Goal: Information Seeking & Learning: Learn about a topic

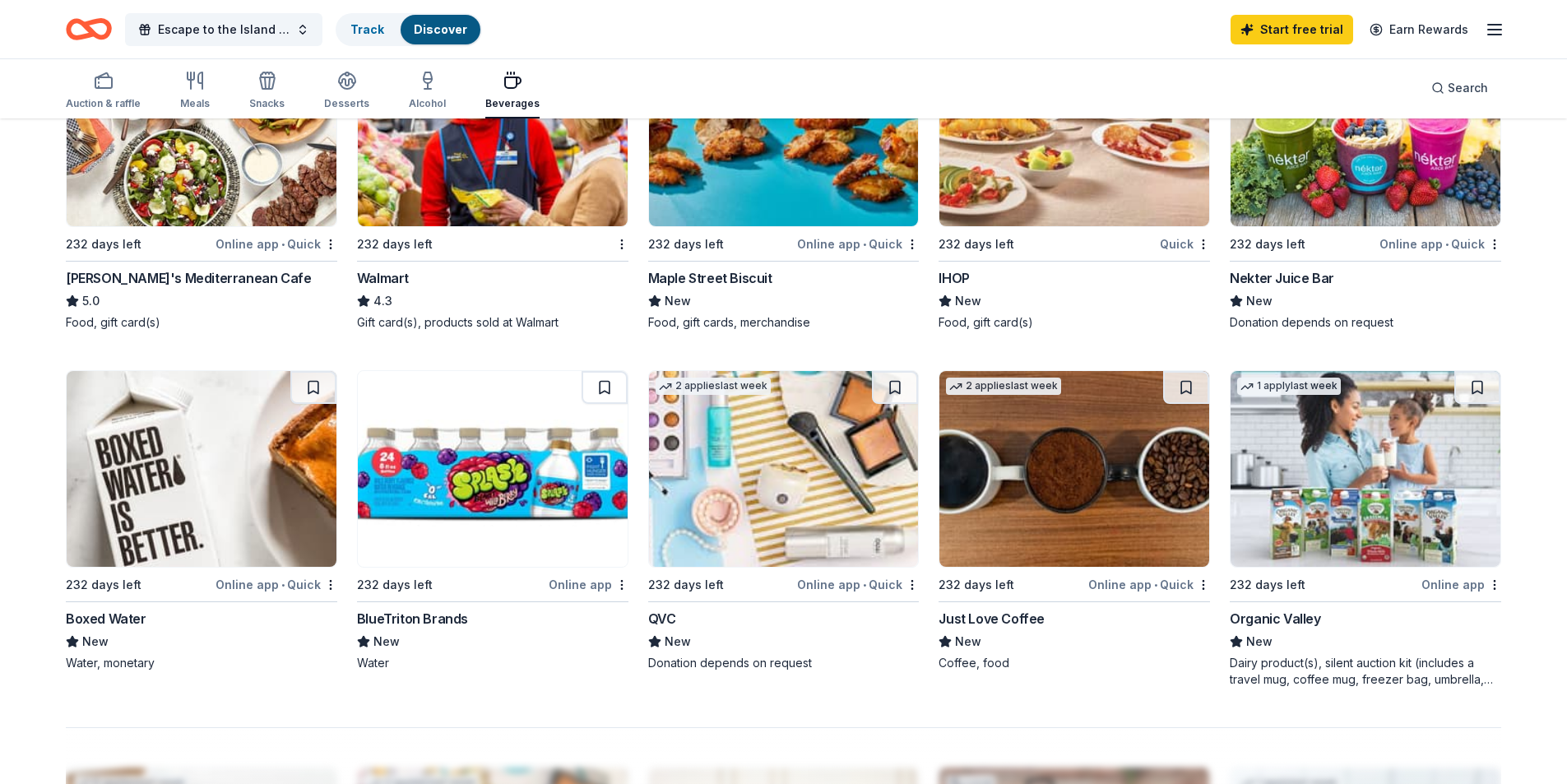
scroll to position [658, 0]
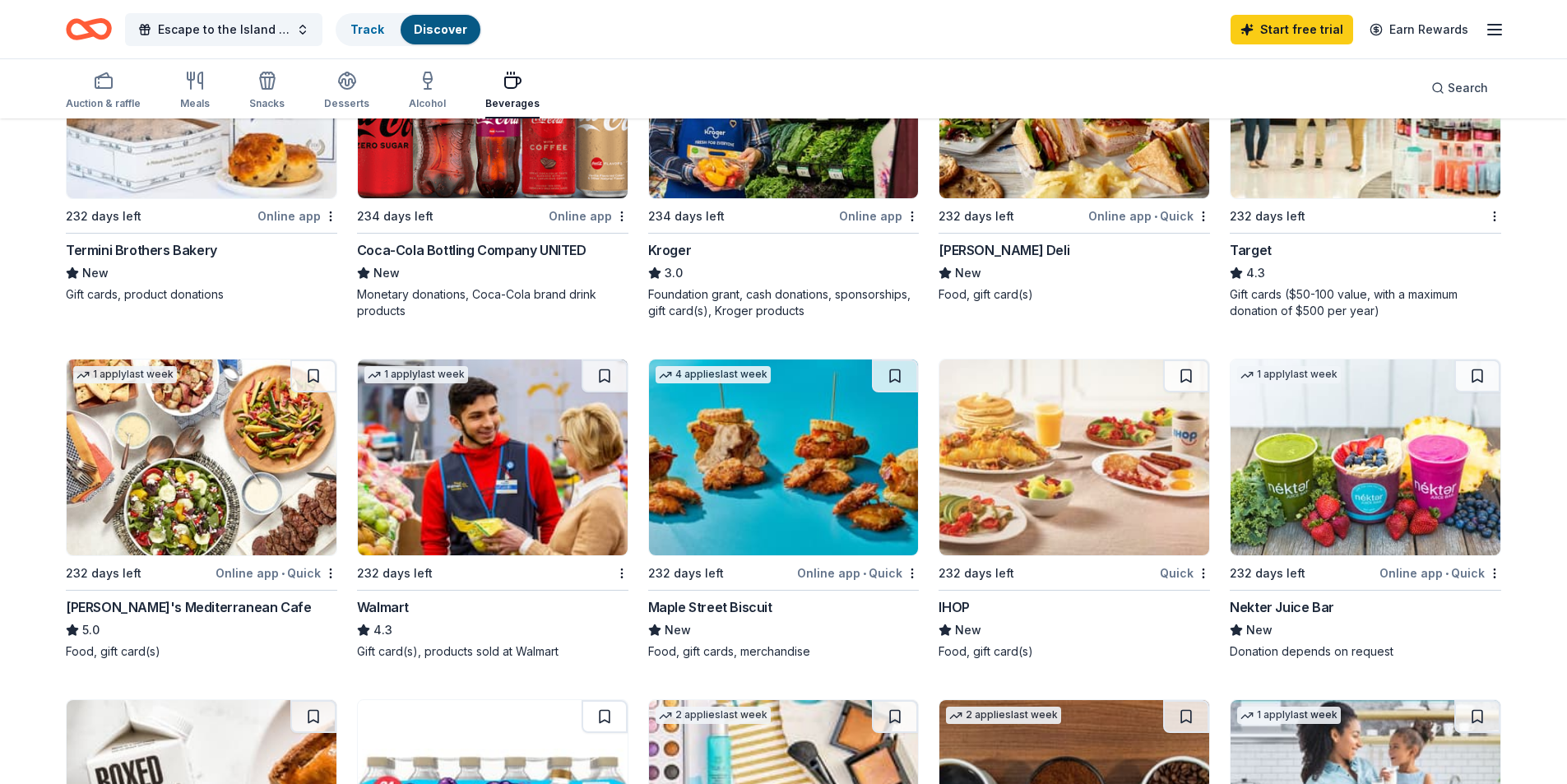
click at [1086, 486] on img at bounding box center [1074, 457] width 270 height 196
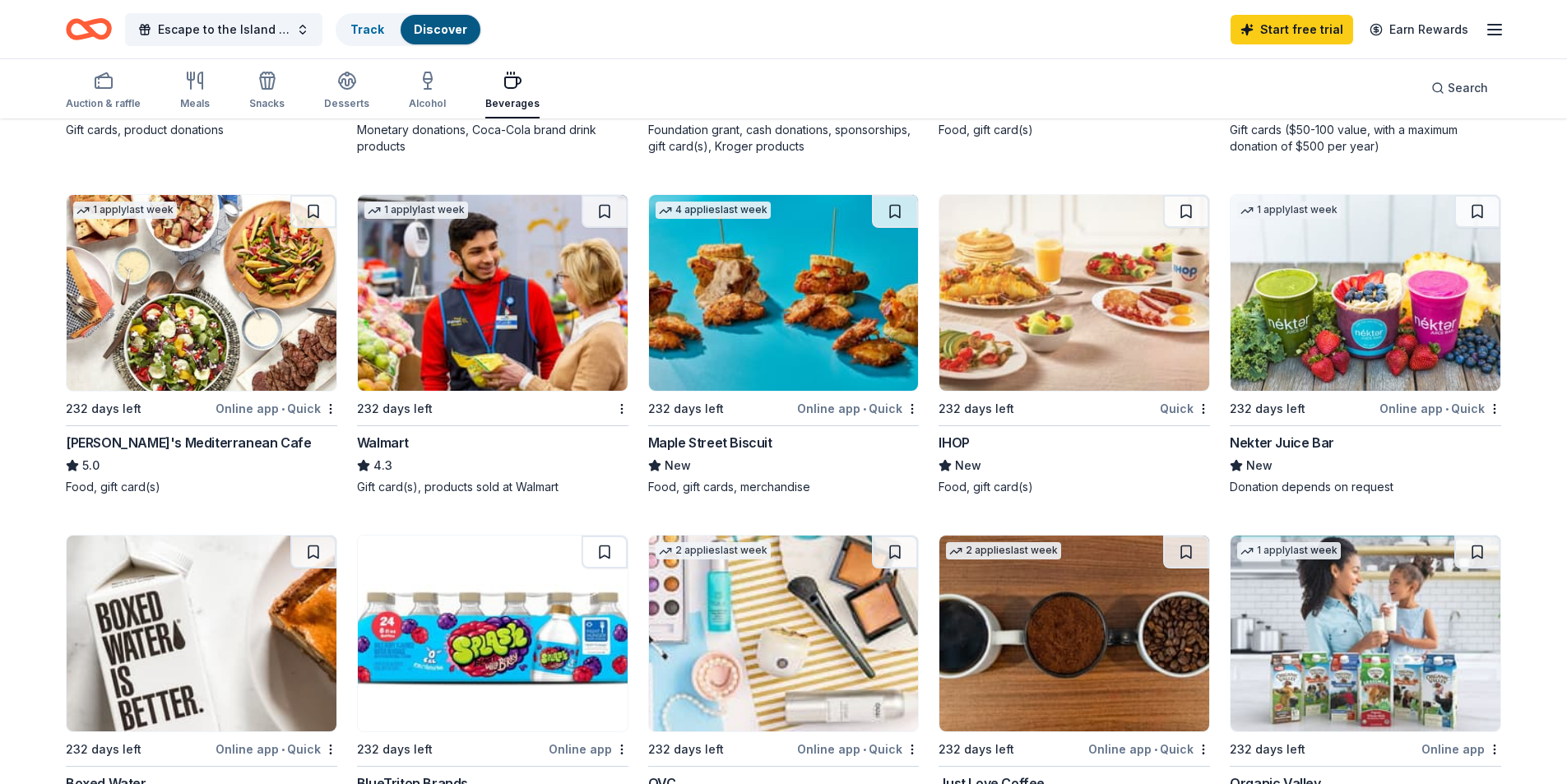
scroll to position [987, 0]
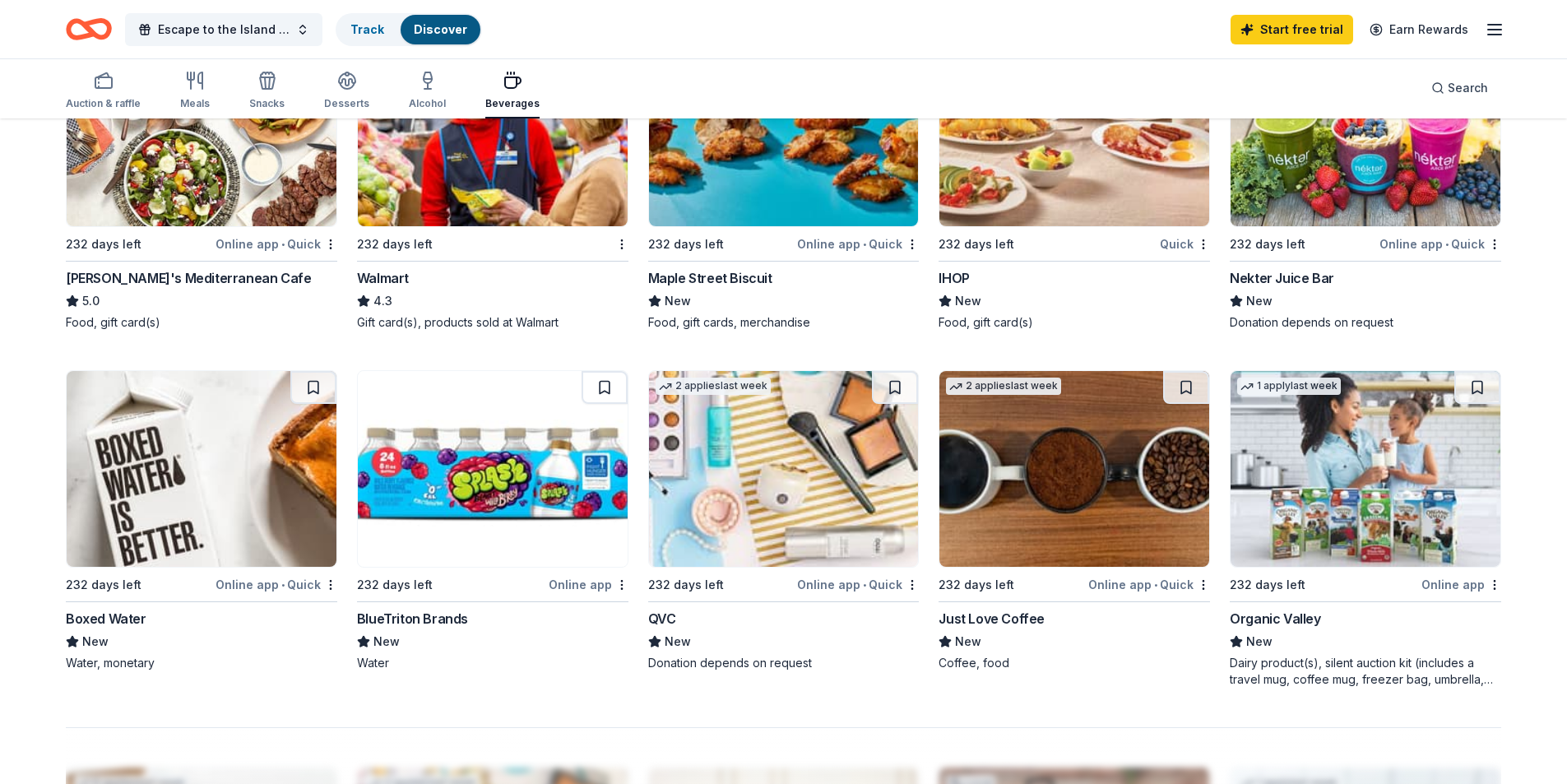
click at [785, 478] on img at bounding box center [784, 469] width 270 height 196
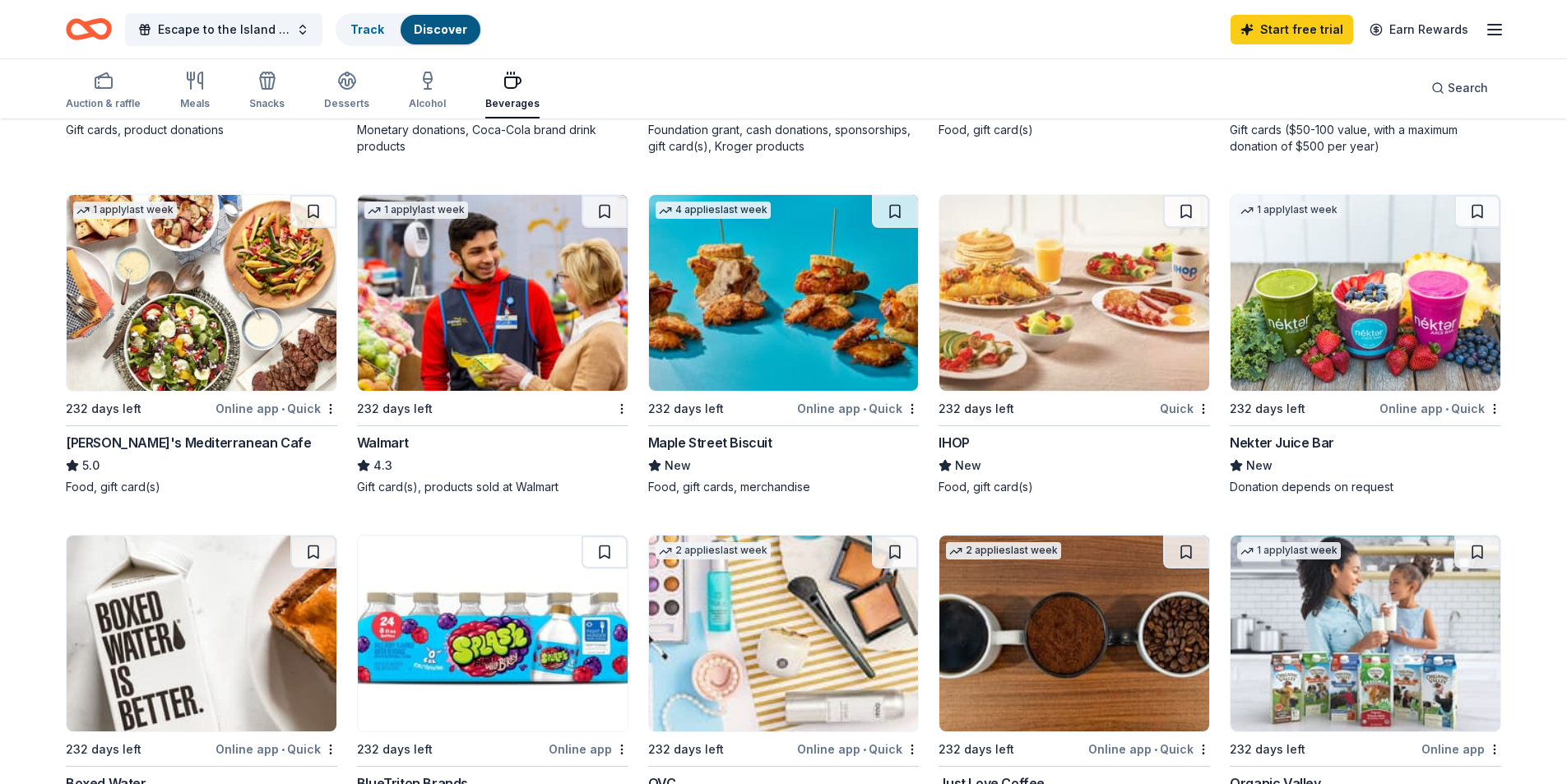
click at [465, 283] on img at bounding box center [493, 293] width 270 height 196
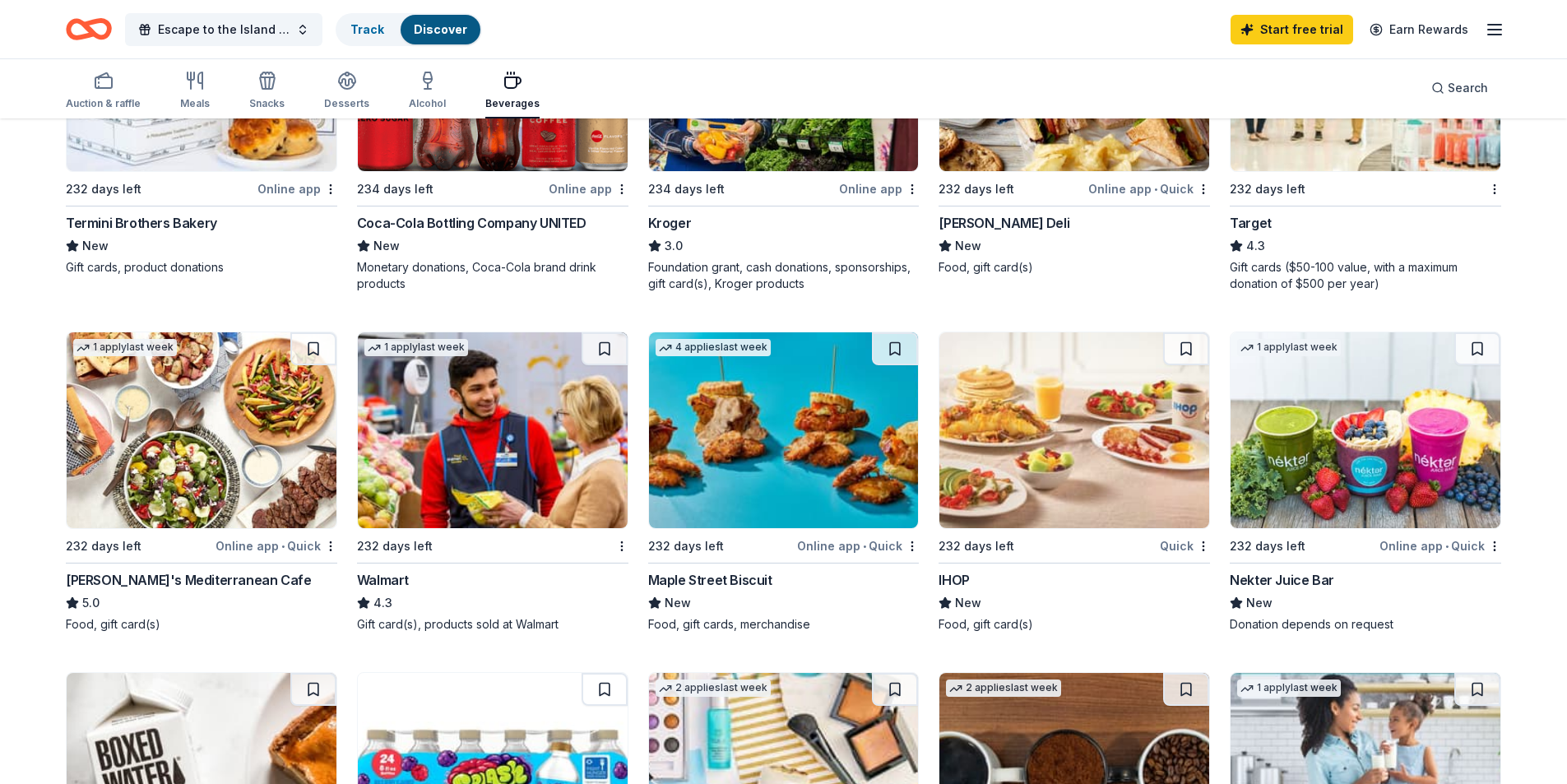
scroll to position [274, 0]
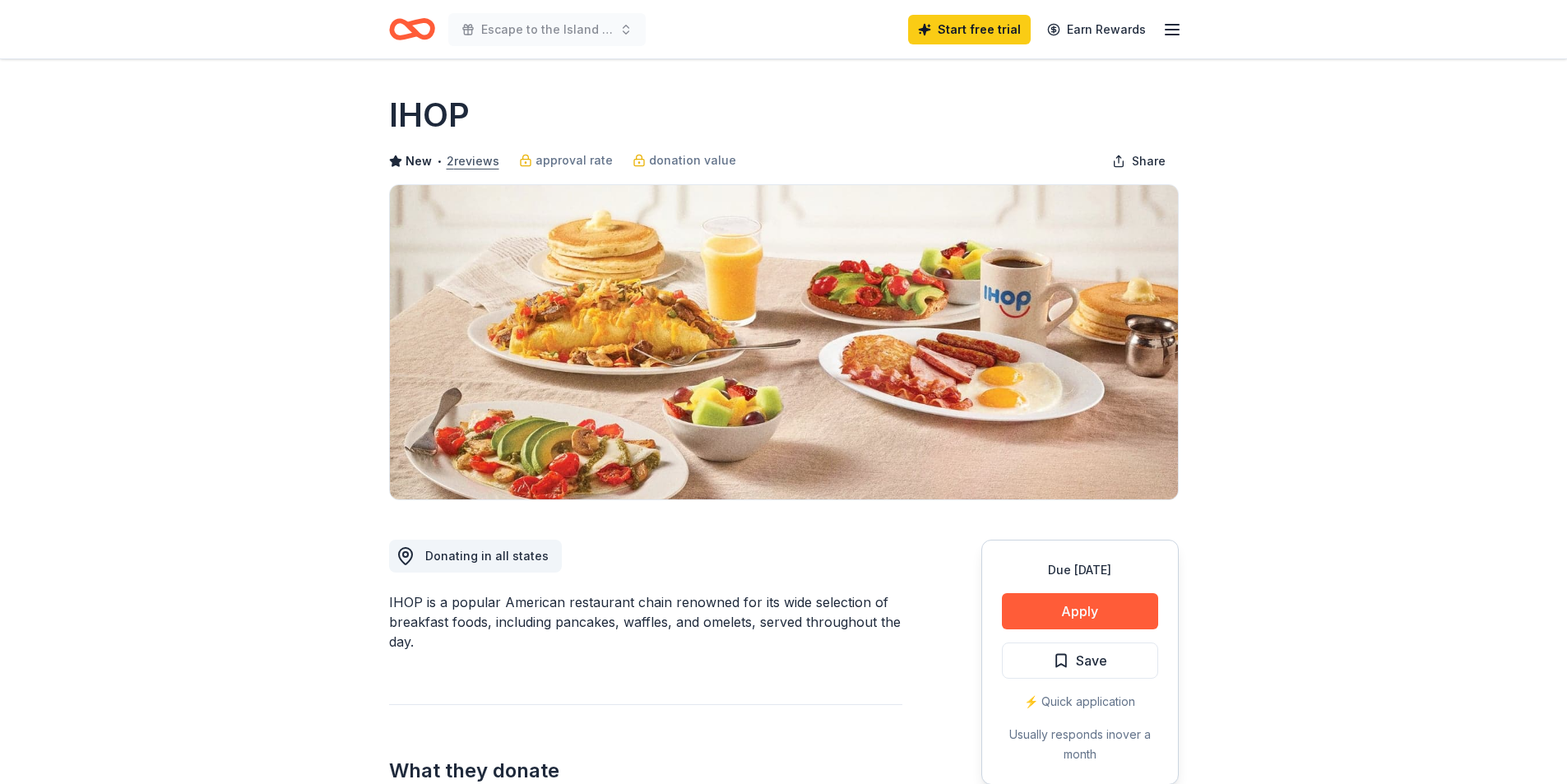
click at [474, 161] on button "2 reviews" at bounding box center [473, 161] width 53 height 20
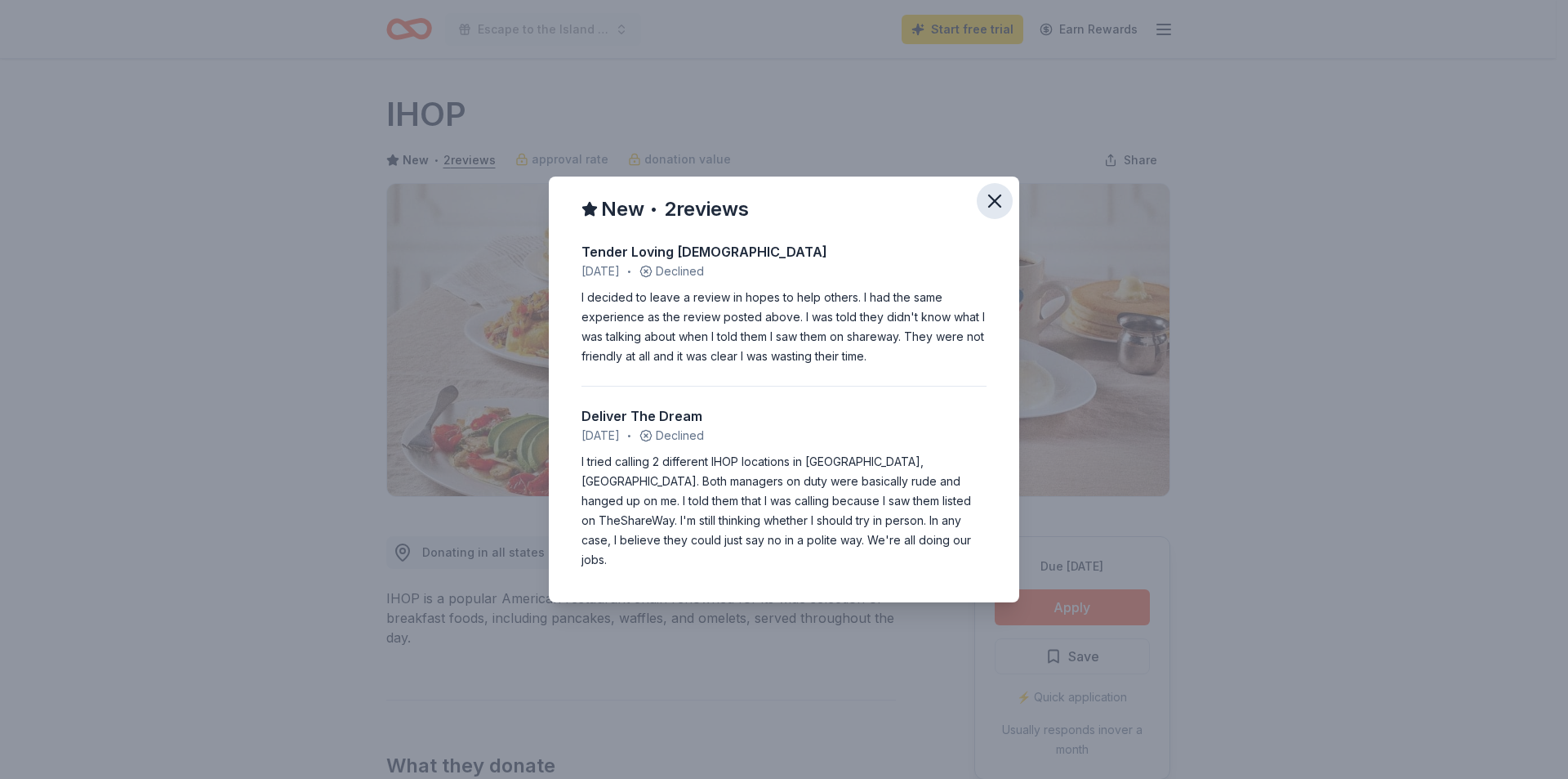
click at [1001, 206] on icon "button" at bounding box center [995, 202] width 12 height 12
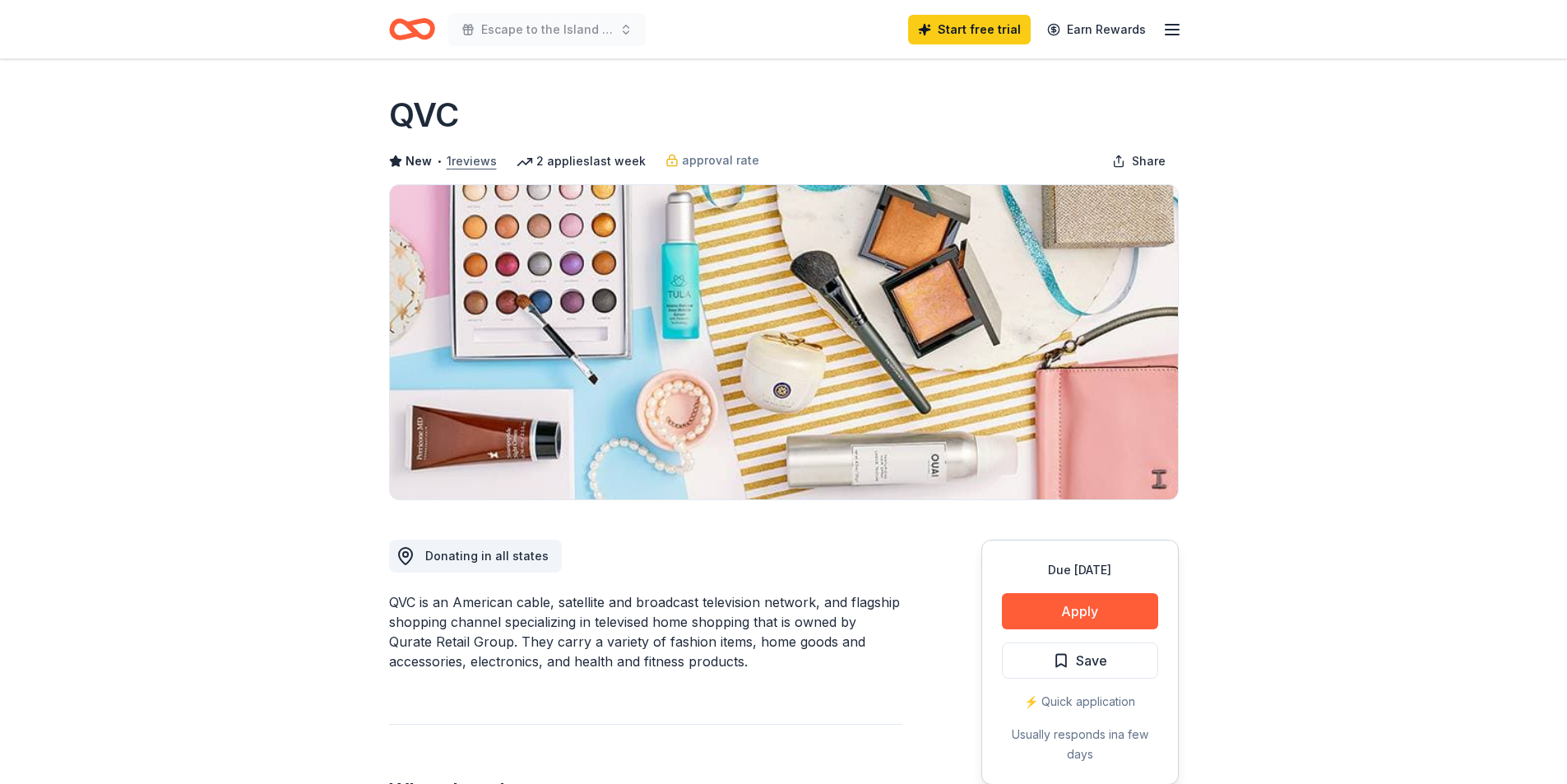
click at [480, 159] on button "1 reviews" at bounding box center [472, 161] width 50 height 20
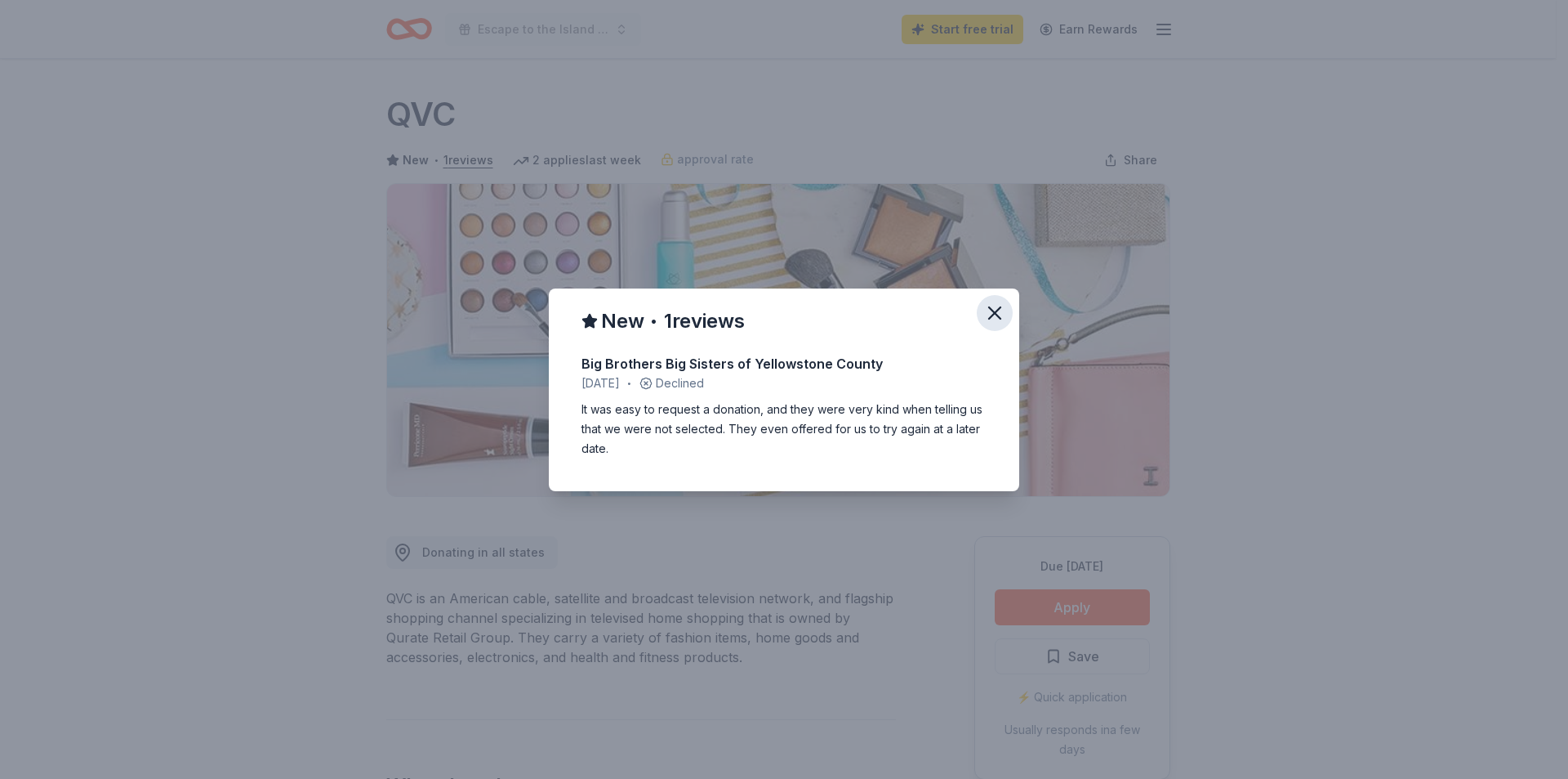
click at [1001, 317] on icon "button" at bounding box center [994, 312] width 23 height 23
